Goal: Transaction & Acquisition: Book appointment/travel/reservation

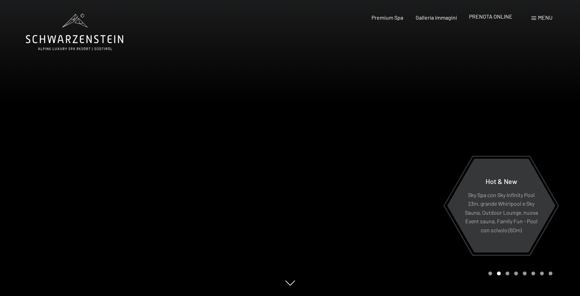
click at [500, 19] on div "PRENOTA ONLINE" at bounding box center [490, 17] width 43 height 8
click at [493, 15] on span "PRENOTA ONLINE" at bounding box center [490, 16] width 43 height 7
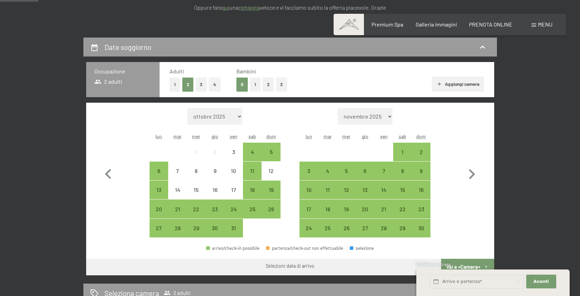
scroll to position [157, 0]
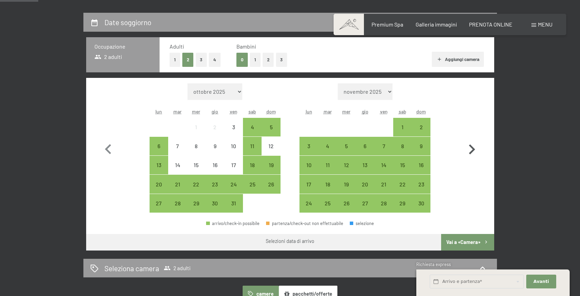
click at [470, 147] on icon "button" at bounding box center [472, 149] width 6 height 10
select select "[DATE]"
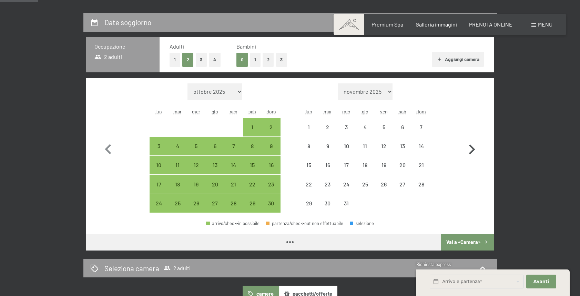
select select "[DATE]"
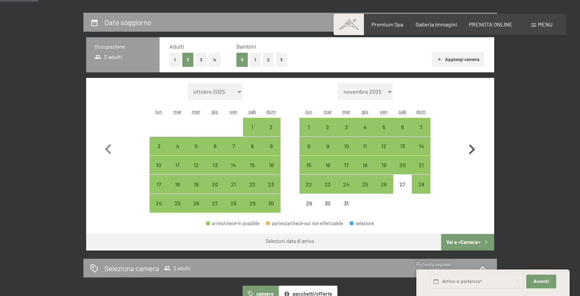
click at [472, 146] on icon "button" at bounding box center [472, 150] width 20 height 20
select select "[DATE]"
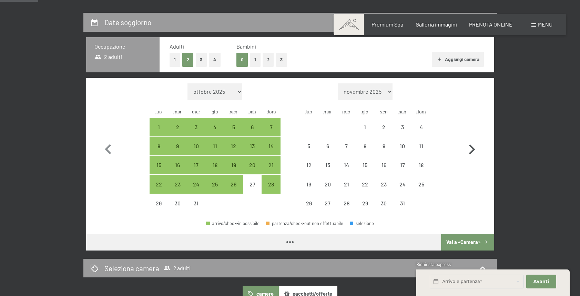
select select "[DATE]"
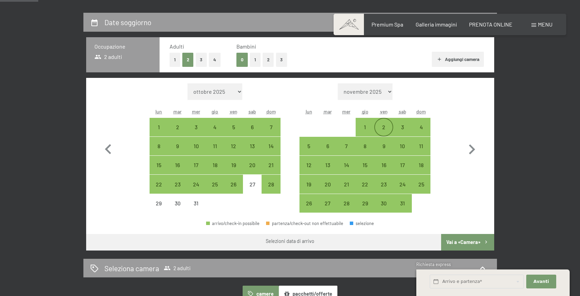
click at [383, 126] on div "2" at bounding box center [383, 132] width 17 height 17
select select "[DATE]"
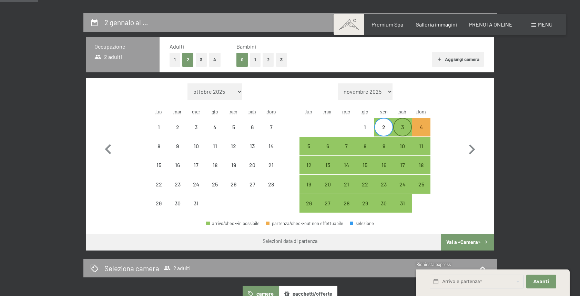
click at [399, 131] on div "3" at bounding box center [402, 132] width 17 height 17
select select "[DATE]"
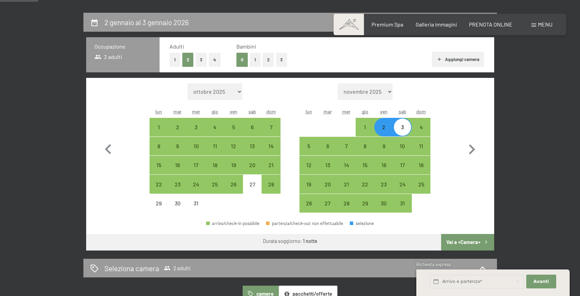
click at [401, 130] on div "3" at bounding box center [402, 132] width 17 height 17
select select "[DATE]"
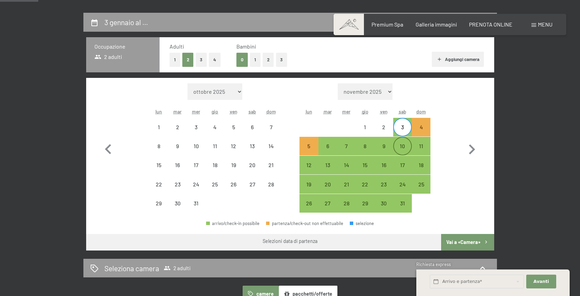
click at [406, 147] on div "10" at bounding box center [402, 151] width 17 height 17
select select "[DATE]"
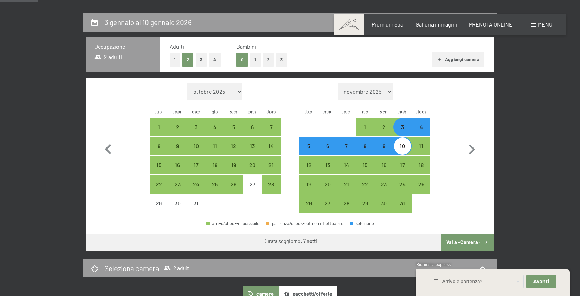
click at [256, 60] on button "1" at bounding box center [255, 60] width 11 height 14
select select "[DATE]"
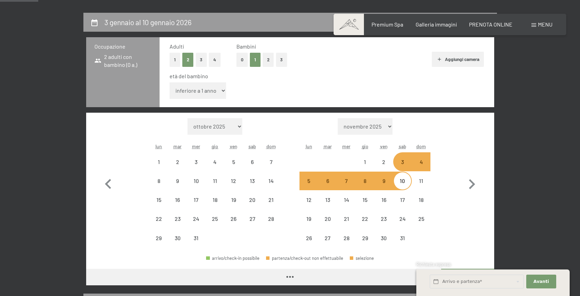
select select "[DATE]"
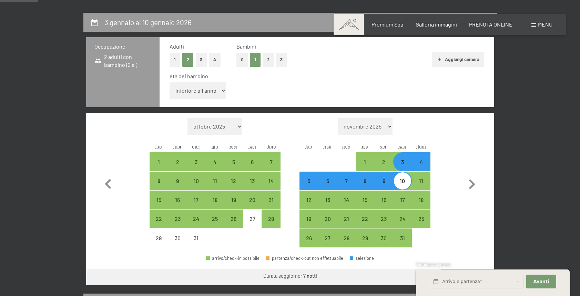
click at [218, 90] on select "inferiore a 1 anno 1 anno 2 anni 3 anni 4 anni 5 anni 6 anni 7 anni 8 anni 9 an…" at bounding box center [198, 90] width 57 height 17
select select "10"
select select "[DATE]"
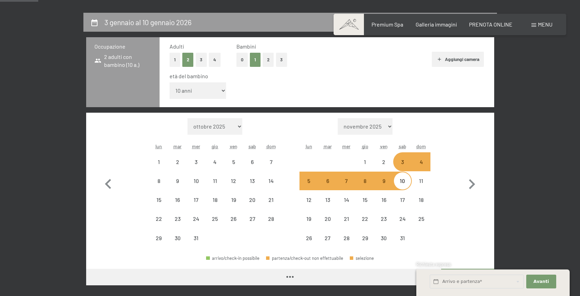
select select "[DATE]"
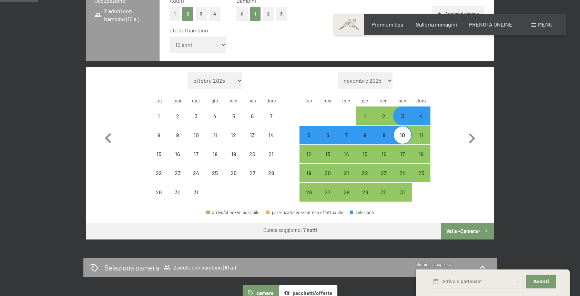
select select "[DATE]"
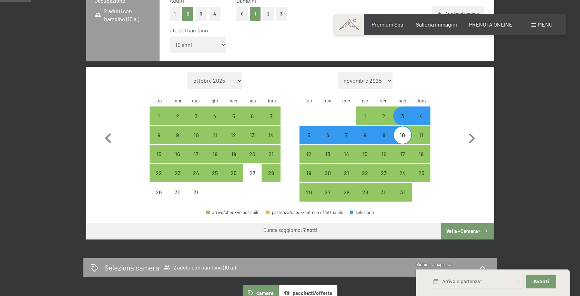
scroll to position [221, 0]
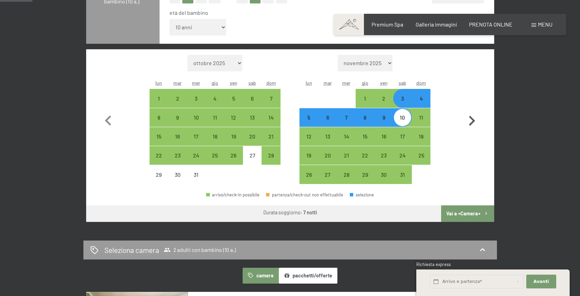
click at [474, 213] on button "Vai a «Camera»" at bounding box center [467, 213] width 53 height 17
select select "[DATE]"
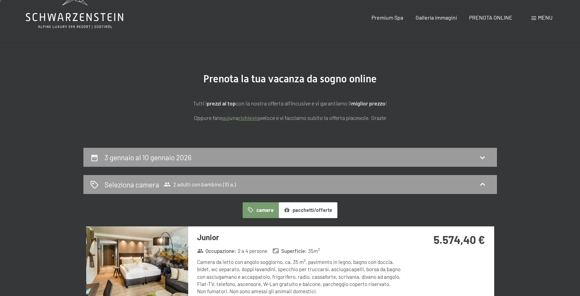
scroll to position [0, 0]
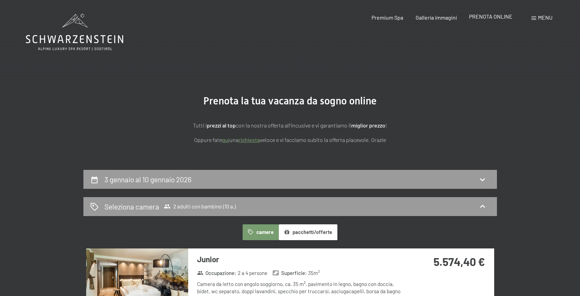
click at [496, 17] on span "PRENOTA ONLINE" at bounding box center [490, 16] width 43 height 7
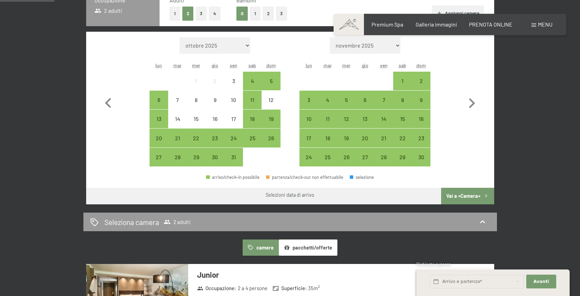
scroll to position [164, 0]
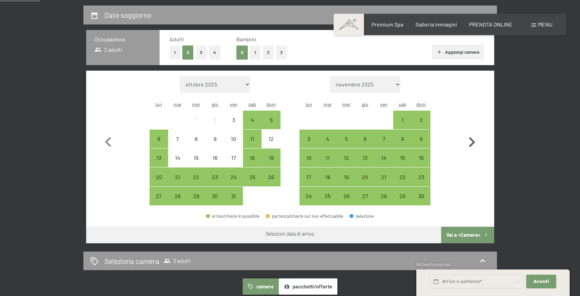
click at [472, 140] on icon "button" at bounding box center [472, 142] width 6 height 10
select select "[DATE]"
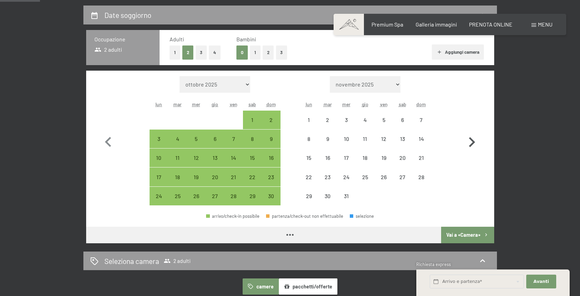
select select "[DATE]"
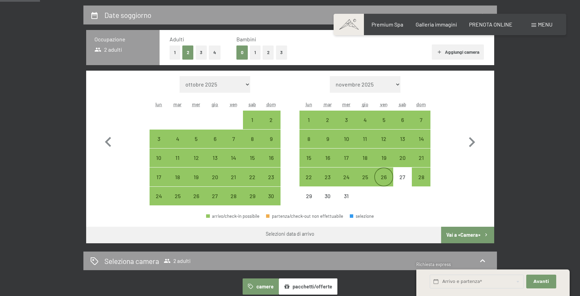
click at [386, 179] on div "26" at bounding box center [383, 182] width 17 height 17
select select "[DATE]"
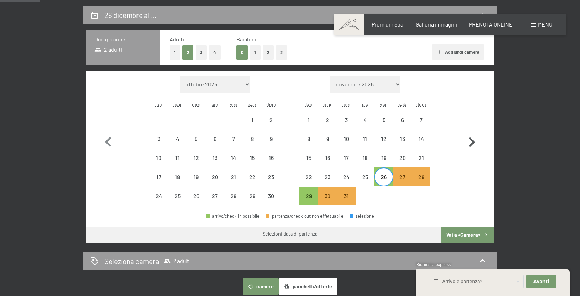
click at [469, 142] on icon "button" at bounding box center [472, 142] width 20 height 20
select select "[DATE]"
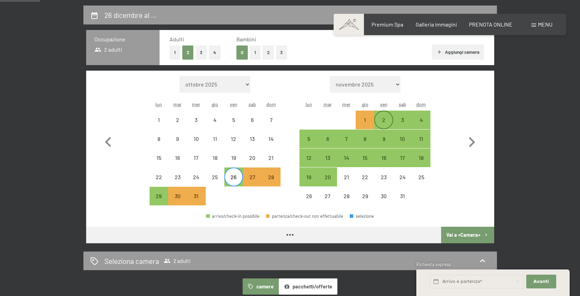
select select "[DATE]"
click at [385, 123] on div "2" at bounding box center [383, 125] width 17 height 17
select select "[DATE]"
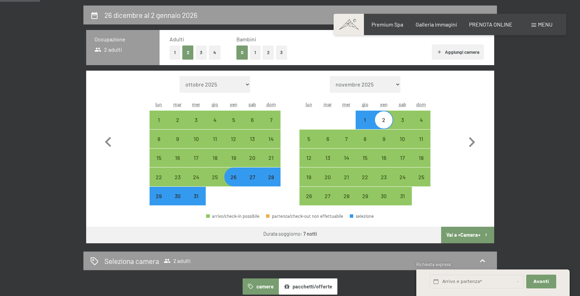
click at [460, 234] on button "Vai a «Camera»" at bounding box center [467, 235] width 53 height 17
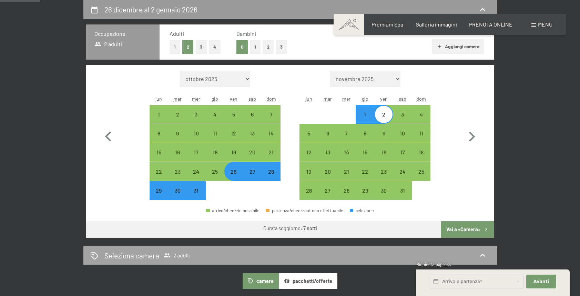
select select "[DATE]"
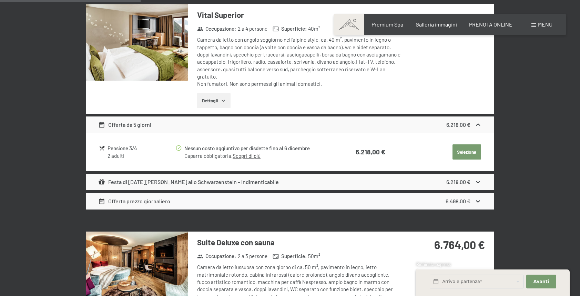
scroll to position [572, 0]
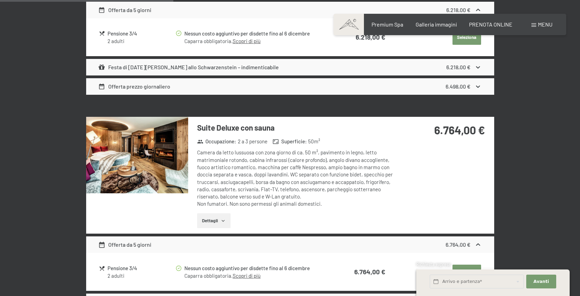
click at [153, 155] on img at bounding box center [137, 155] width 102 height 76
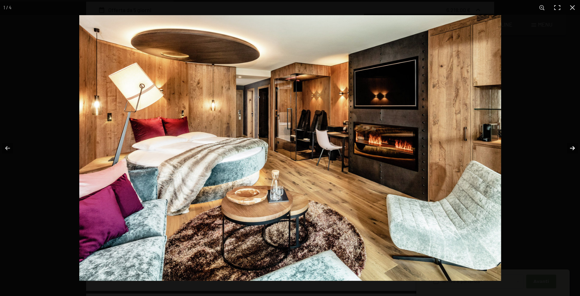
click at [571, 146] on button "button" at bounding box center [568, 148] width 24 height 34
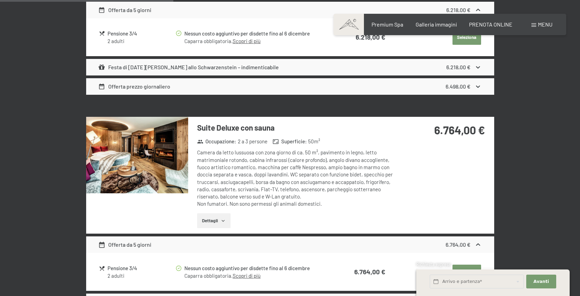
click at [0, 0] on button "button" at bounding box center [0, 0] width 0 height 0
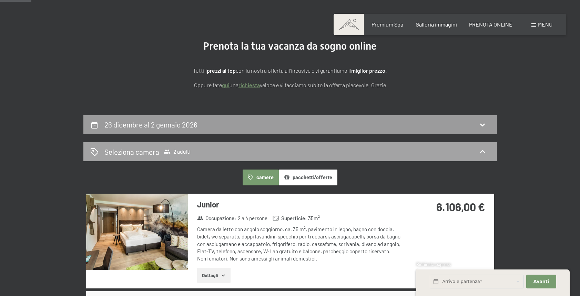
scroll to position [0, 0]
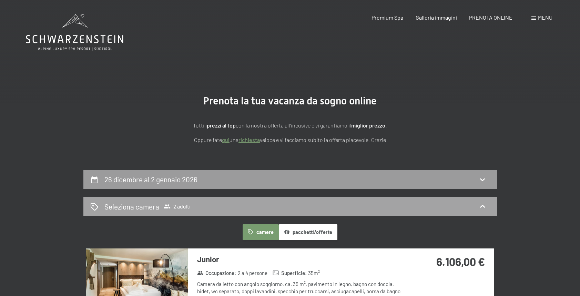
click at [186, 207] on span "2 adulti" at bounding box center [177, 206] width 27 height 7
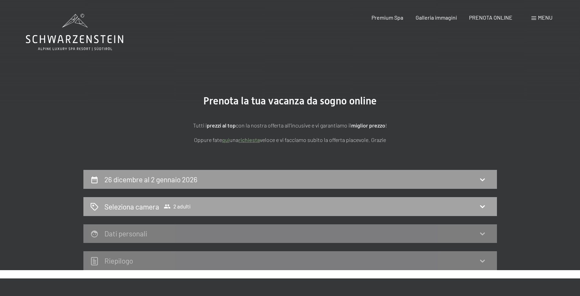
click at [485, 206] on icon at bounding box center [482, 206] width 8 height 8
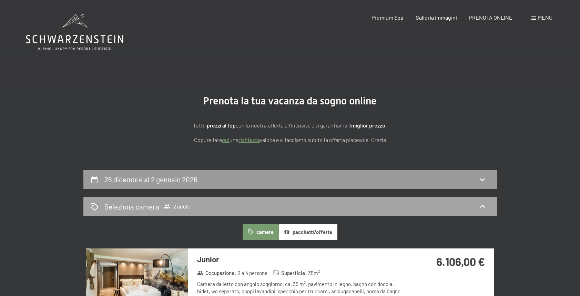
click at [481, 204] on icon at bounding box center [482, 206] width 8 height 8
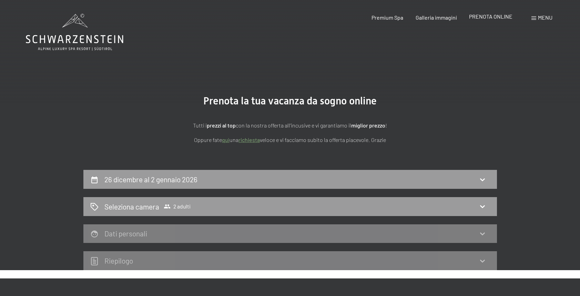
click at [488, 17] on span "PRENOTA ONLINE" at bounding box center [490, 16] width 43 height 7
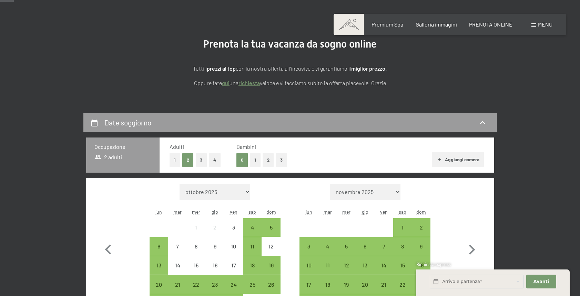
click at [253, 156] on button "1" at bounding box center [255, 160] width 11 height 14
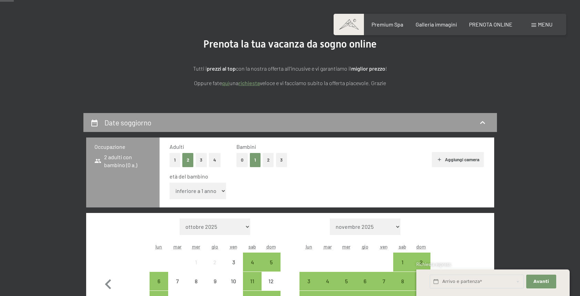
click at [223, 188] on select "inferiore a 1 anno 1 anno 2 anni 3 anni 4 anni 5 anni 6 anni 7 anni 8 anni 9 an…" at bounding box center [198, 191] width 57 height 17
select select "10"
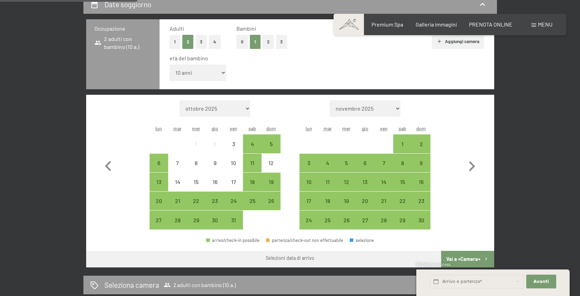
scroll to position [180, 0]
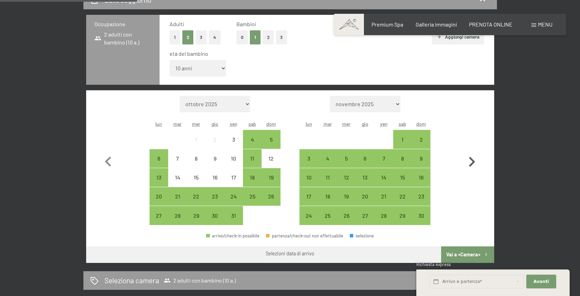
click at [474, 160] on icon "button" at bounding box center [472, 162] width 20 height 20
select select "[DATE]"
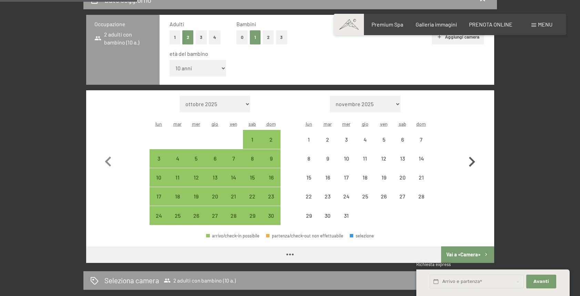
select select "[DATE]"
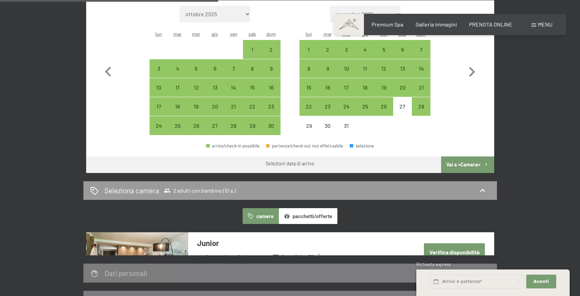
scroll to position [267, 0]
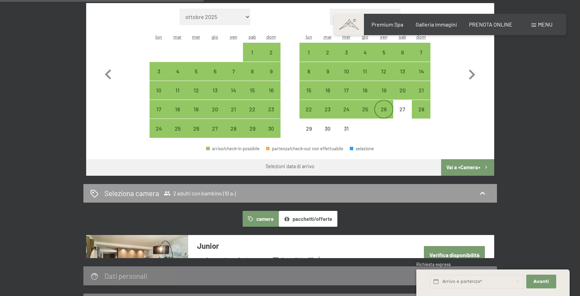
click at [383, 107] on div "26" at bounding box center [383, 114] width 17 height 17
select select "[DATE]"
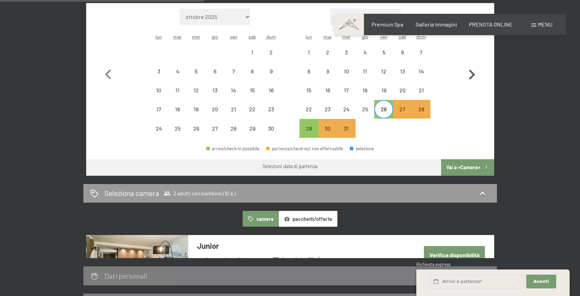
click at [475, 74] on icon "button" at bounding box center [472, 75] width 20 height 20
select select "[DATE]"
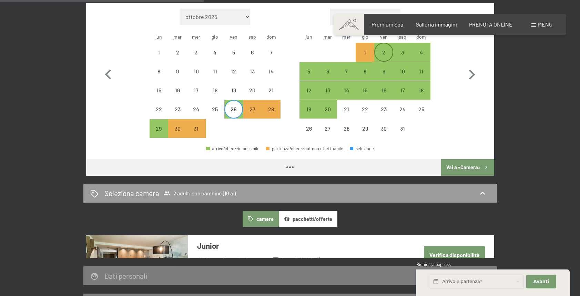
click at [384, 56] on div "2" at bounding box center [383, 58] width 17 height 17
select select "[DATE]"
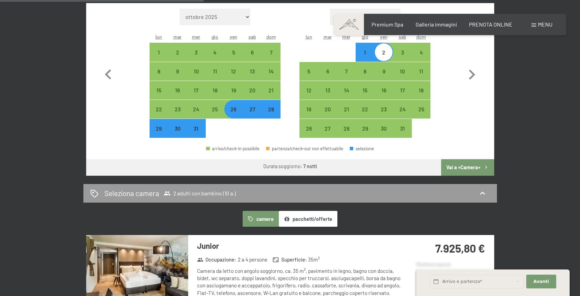
click at [454, 165] on button "Vai a «Camera»" at bounding box center [467, 167] width 53 height 17
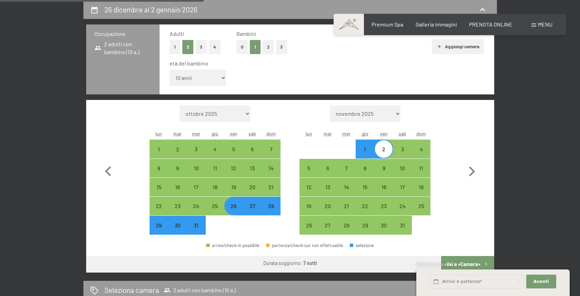
select select "[DATE]"
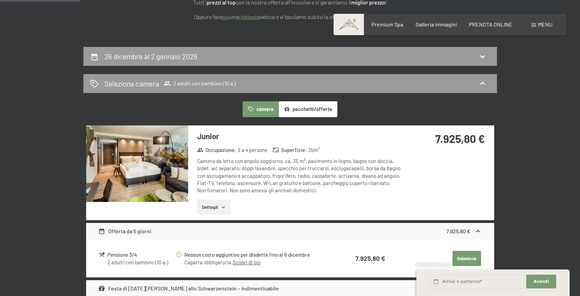
scroll to position [0, 0]
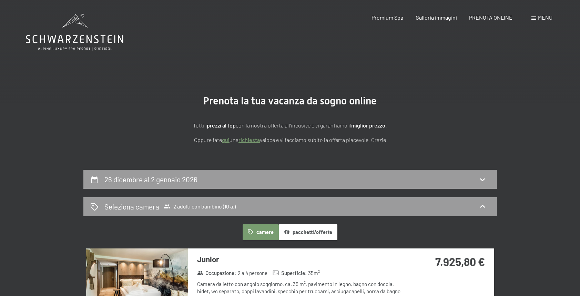
click at [194, 180] on h2 "26 dicembre al 2 gennaio 2026" at bounding box center [150, 179] width 93 height 9
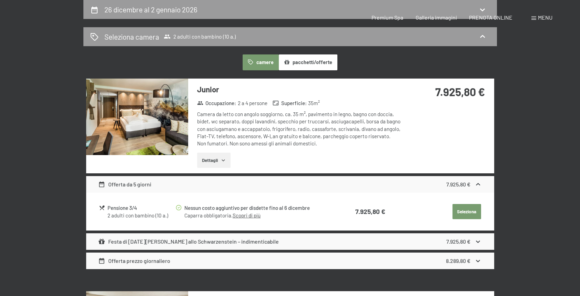
select select "10"
select select "[DATE]"
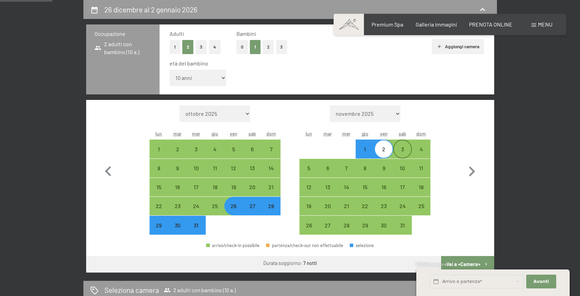
click at [401, 154] on div "3" at bounding box center [402, 154] width 17 height 17
select select "[DATE]"
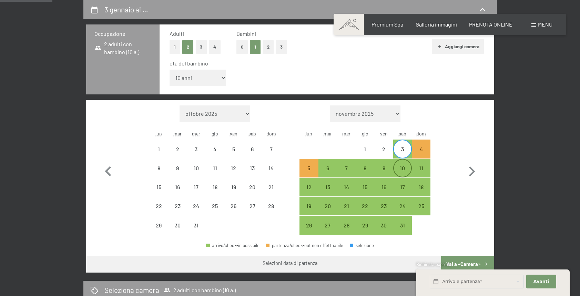
click at [403, 171] on div "10" at bounding box center [402, 173] width 17 height 17
select select "[DATE]"
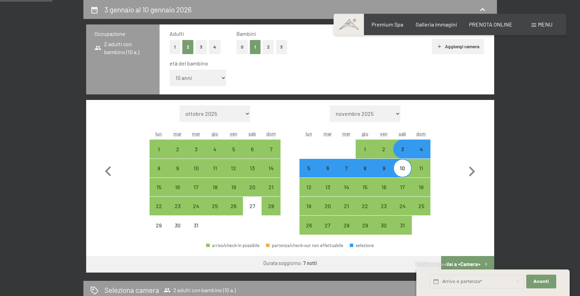
click at [479, 259] on button "Vai a «Camera»" at bounding box center [467, 264] width 53 height 17
select select "[DATE]"
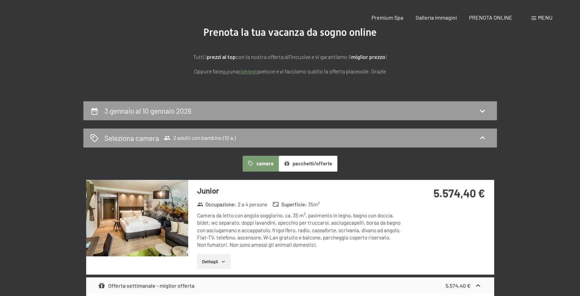
scroll to position [0, 0]
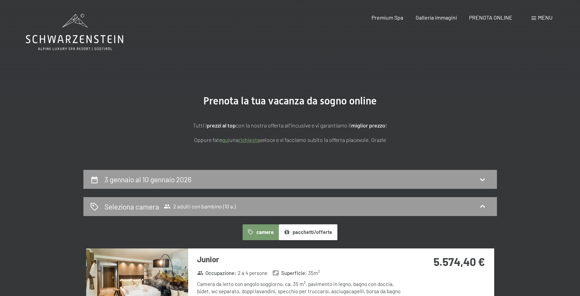
click at [537, 19] on div "Menu" at bounding box center [541, 18] width 21 height 8
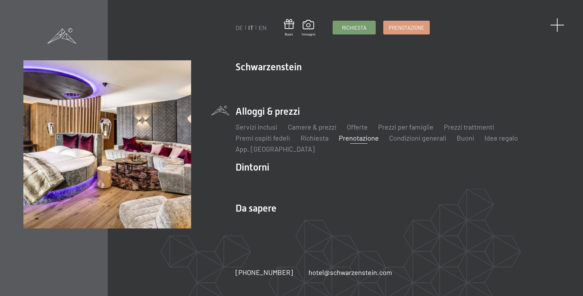
click at [557, 28] on span at bounding box center [558, 25] width 14 height 14
